Goal: Find specific page/section: Find specific page/section

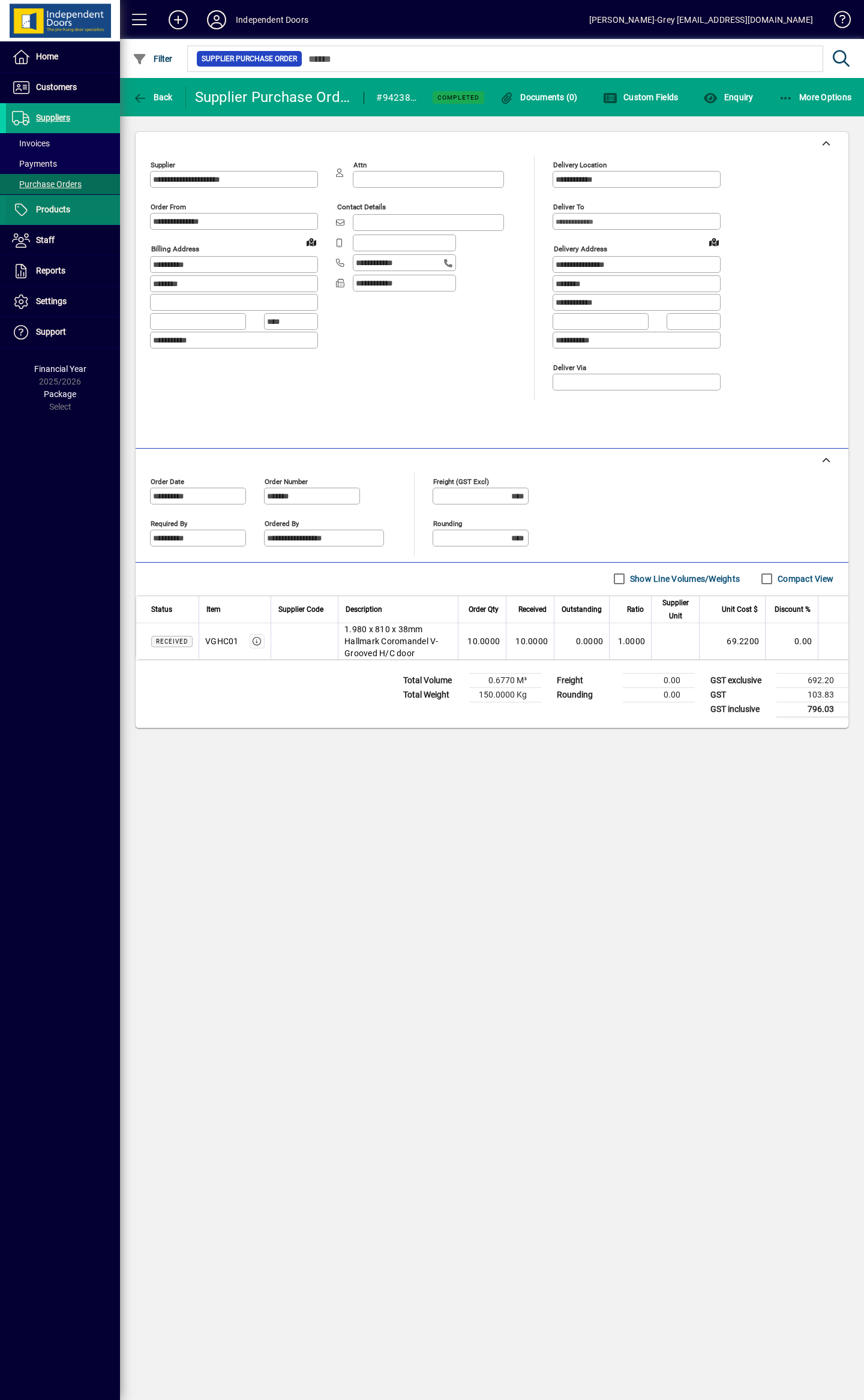
click at [53, 207] on span "Products" at bounding box center [53, 209] width 34 height 9
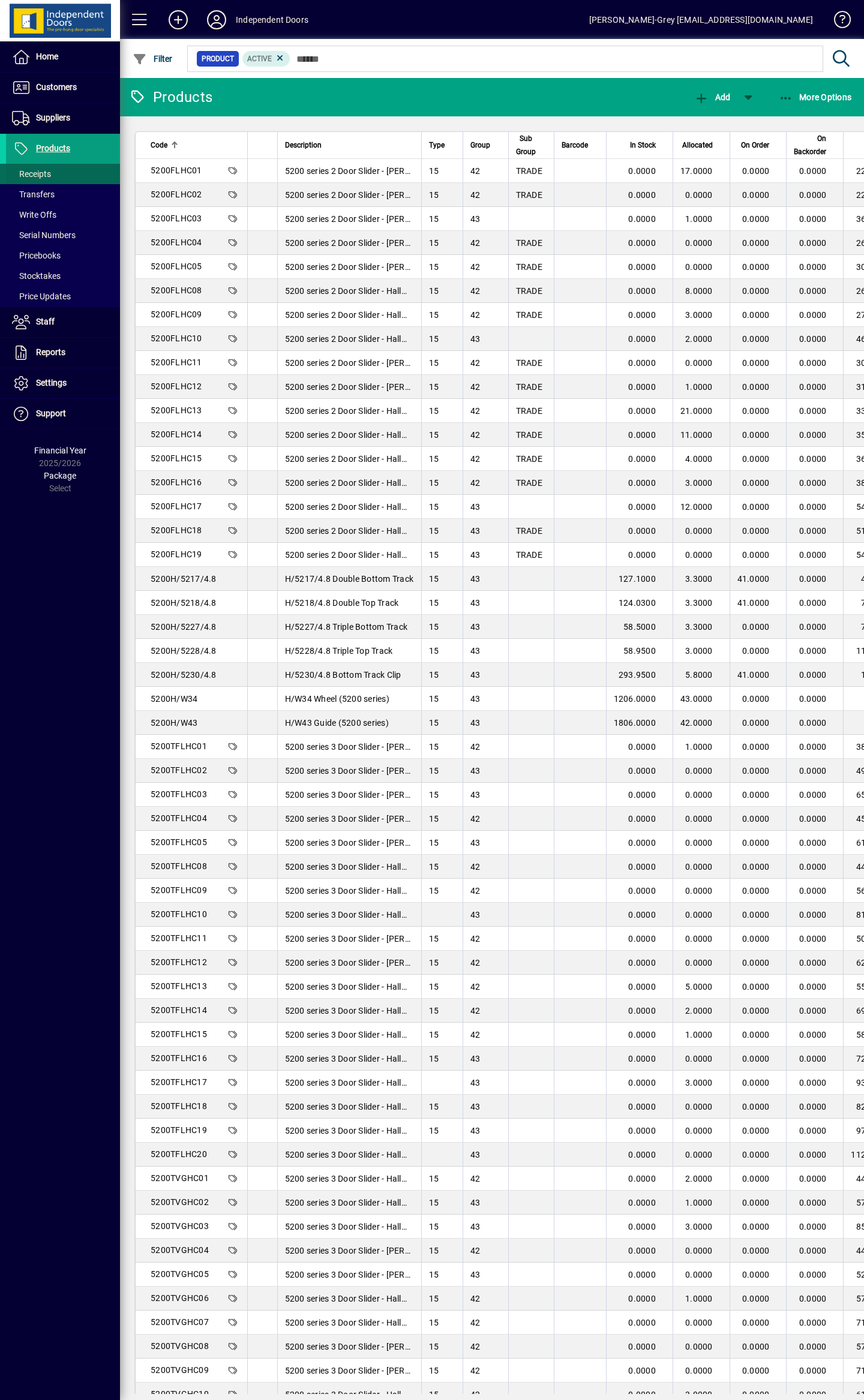
click at [37, 180] on span "Receipts" at bounding box center [28, 174] width 45 height 13
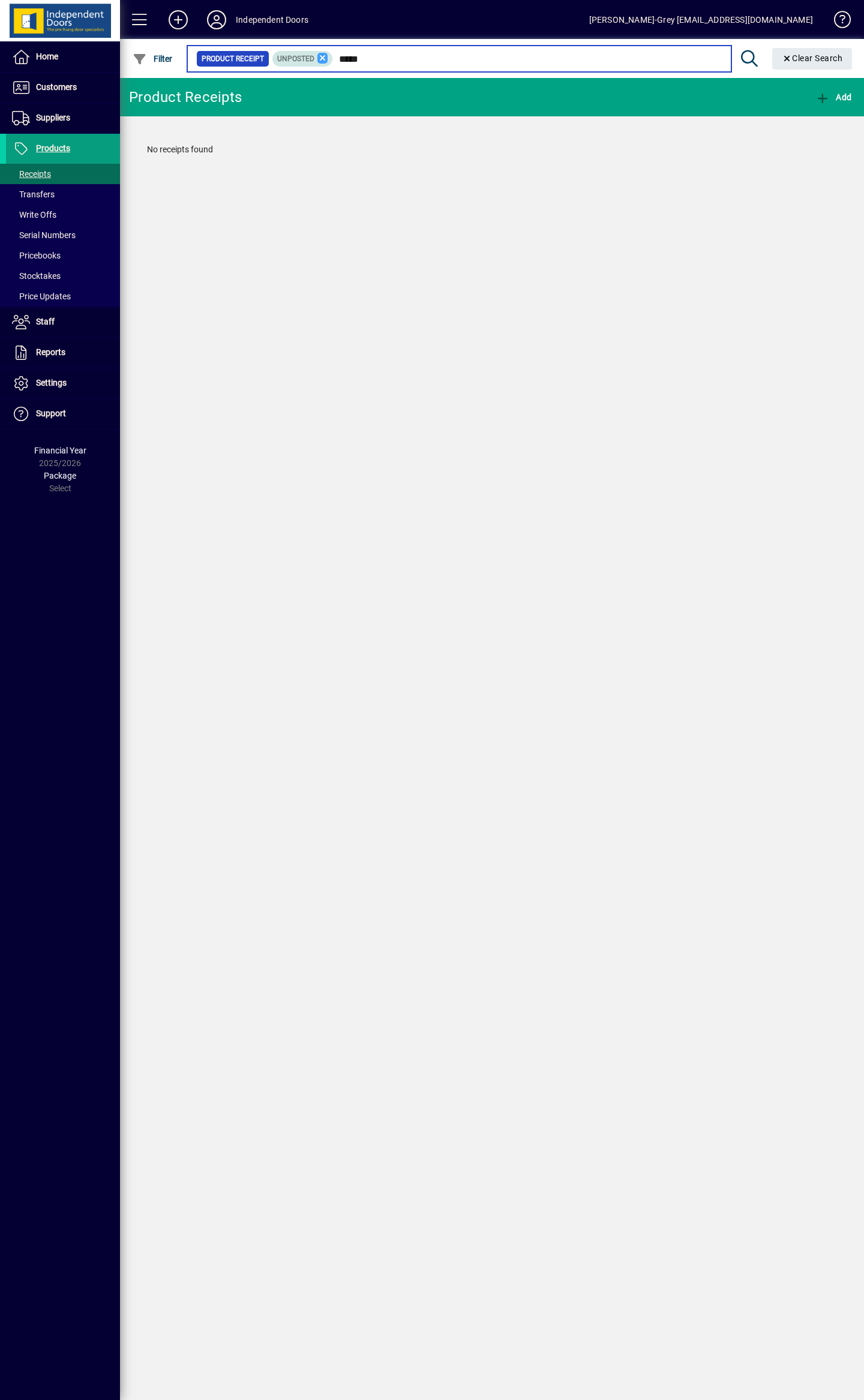
type input "*****"
click at [325, 56] on icon at bounding box center [323, 58] width 11 height 11
